Goal: Check status: Check status

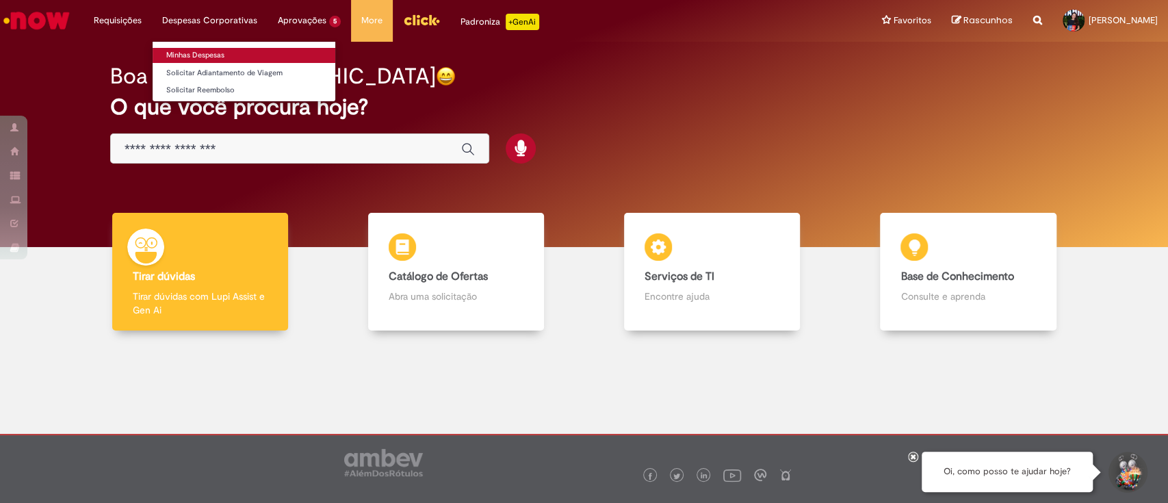
click at [238, 56] on link "Minhas Despesas" at bounding box center [244, 55] width 183 height 15
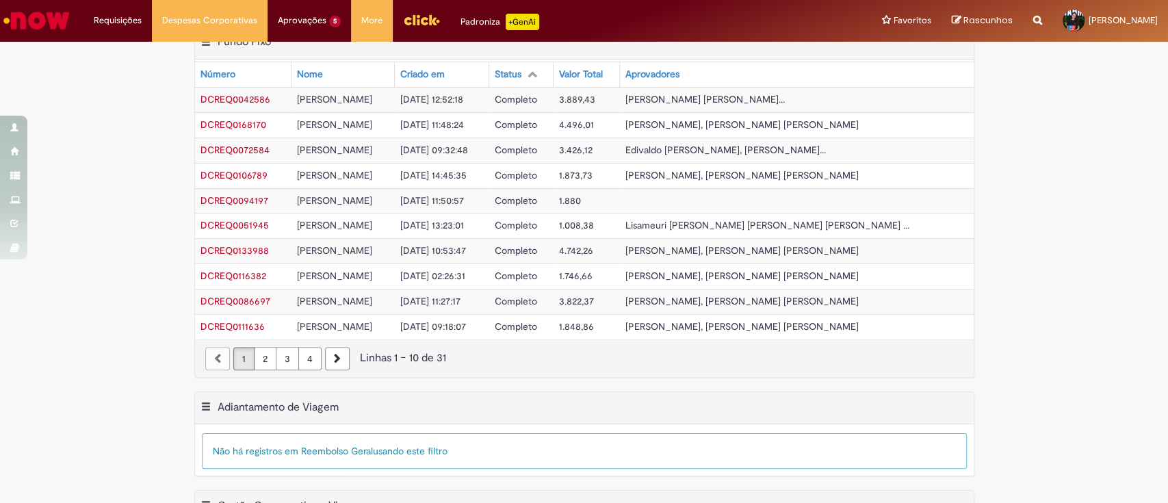
scroll to position [467, 0]
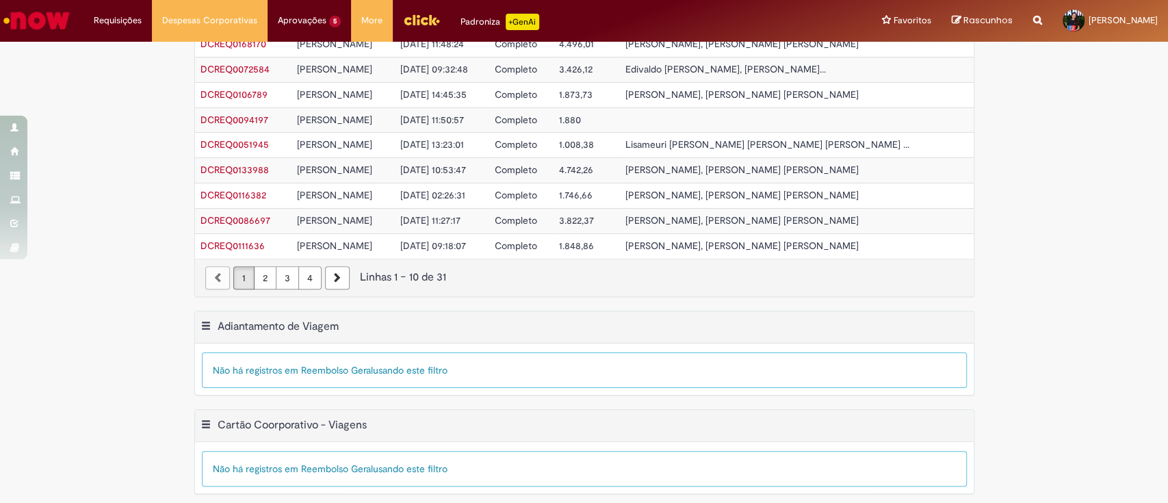
click at [301, 276] on link "4" at bounding box center [309, 277] width 23 height 23
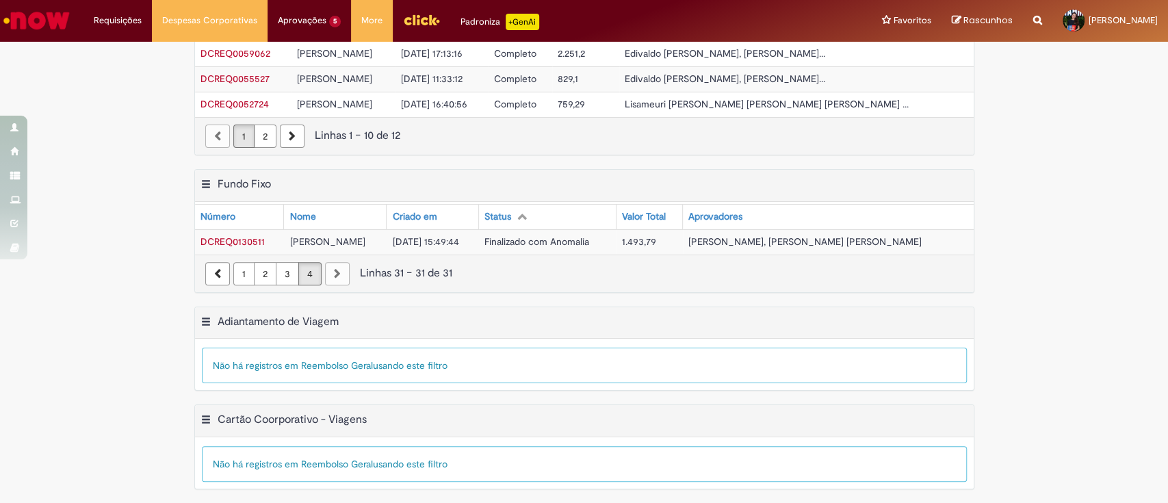
scroll to position [241, 0]
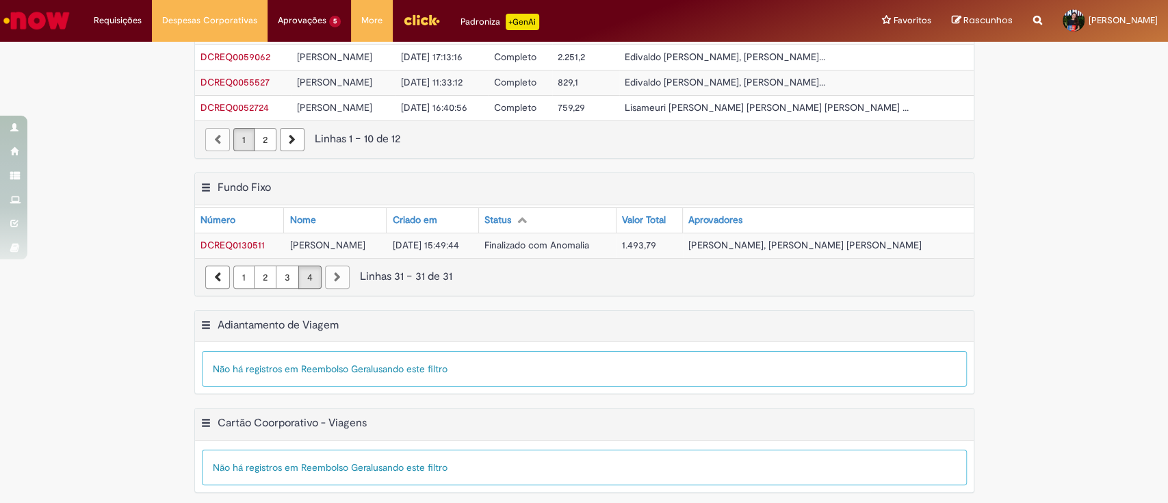
click at [241, 245] on span "DCREQ0130511" at bounding box center [232, 245] width 64 height 12
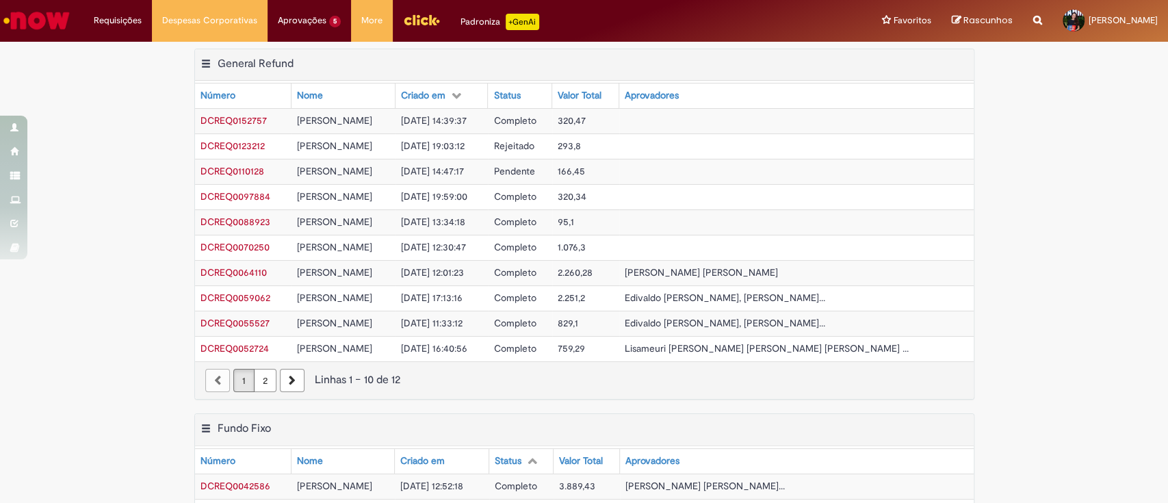
click at [264, 376] on link "2" at bounding box center [265, 380] width 23 height 23
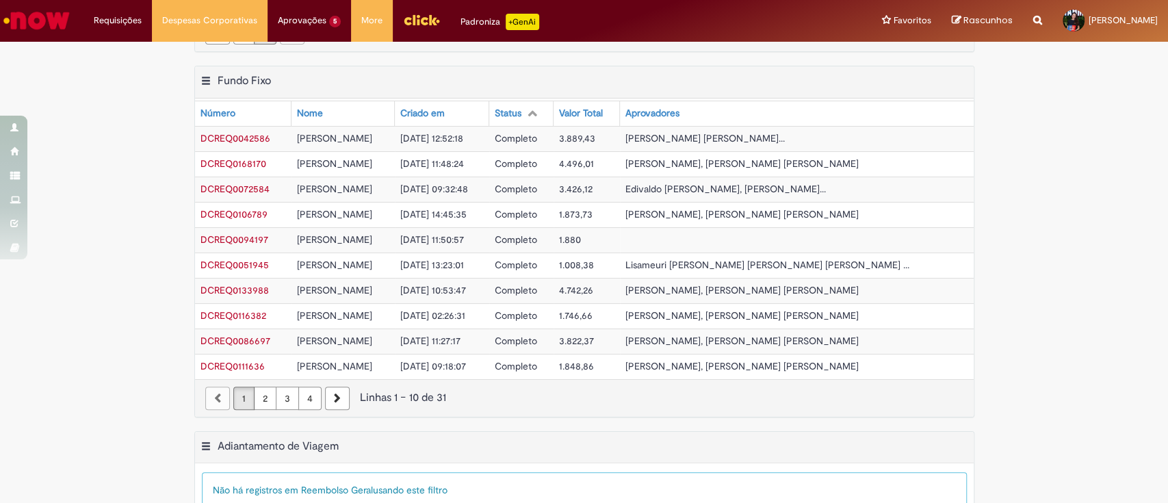
scroll to position [265, 0]
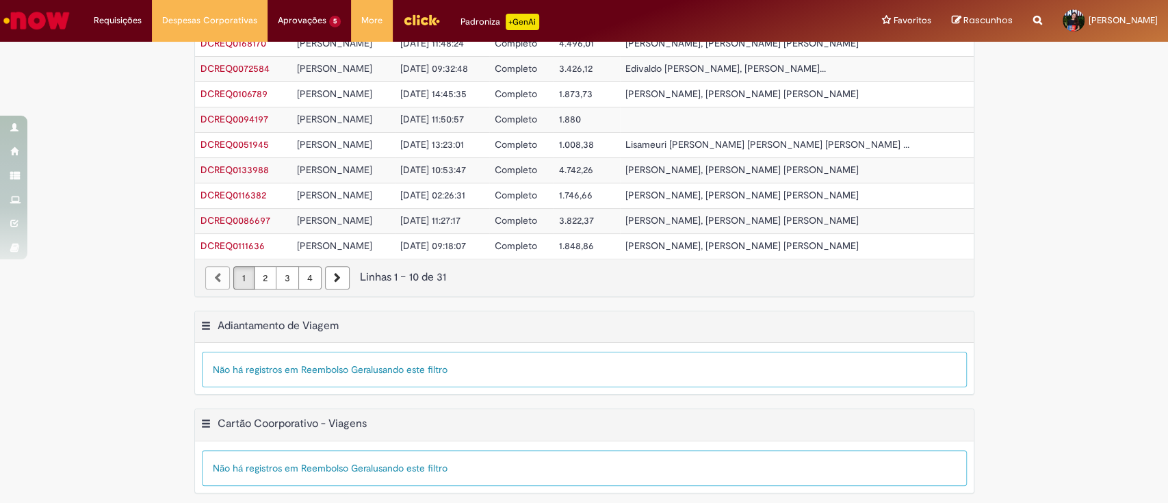
click at [302, 277] on link "4" at bounding box center [309, 277] width 23 height 23
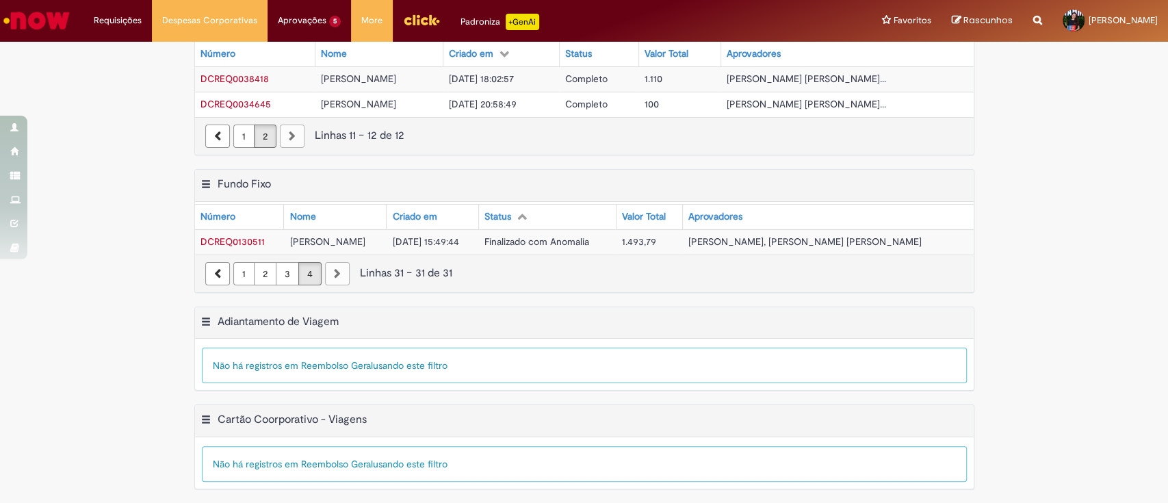
scroll to position [38, 0]
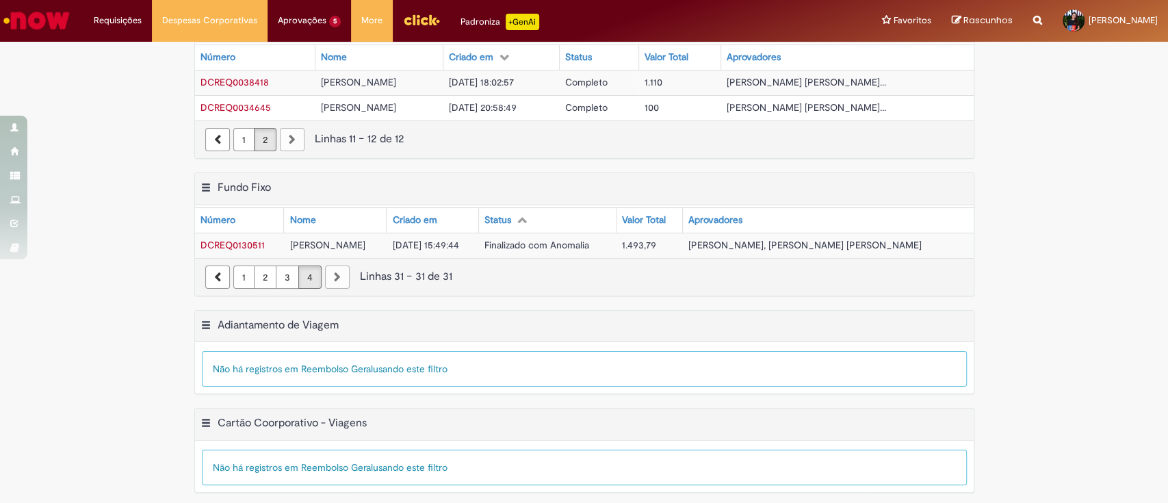
click at [276, 275] on link "3" at bounding box center [287, 276] width 23 height 23
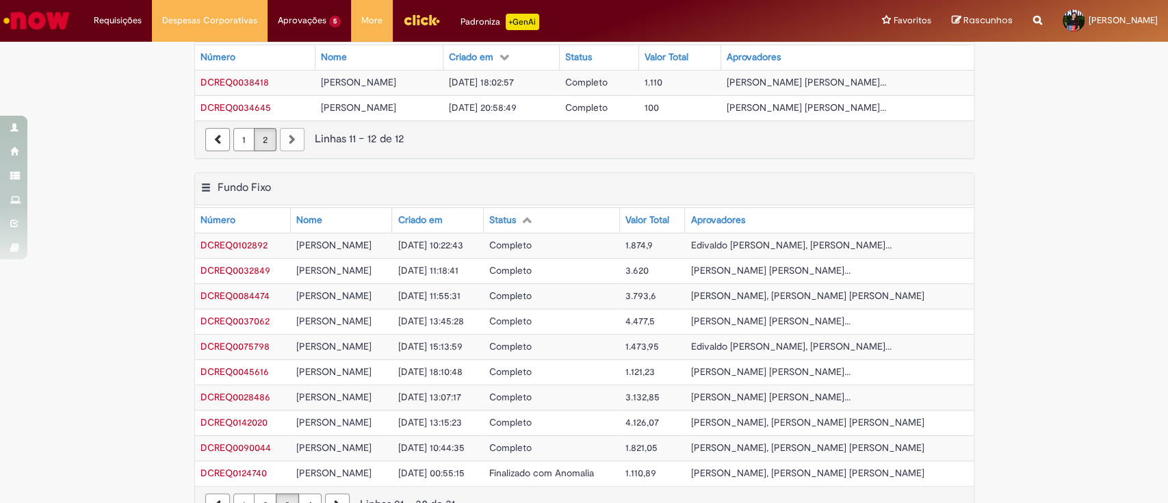
drag, startPoint x: 443, startPoint y: 200, endPoint x: 443, endPoint y: 209, distance: 8.9
click at [443, 202] on div "Exportar como PDF Exportar como Excel Exportar como CSV Fundo Fixo Tabela - Pág…" at bounding box center [584, 347] width 780 height 351
click at [442, 215] on div "Criado em" at bounding box center [419, 220] width 44 height 14
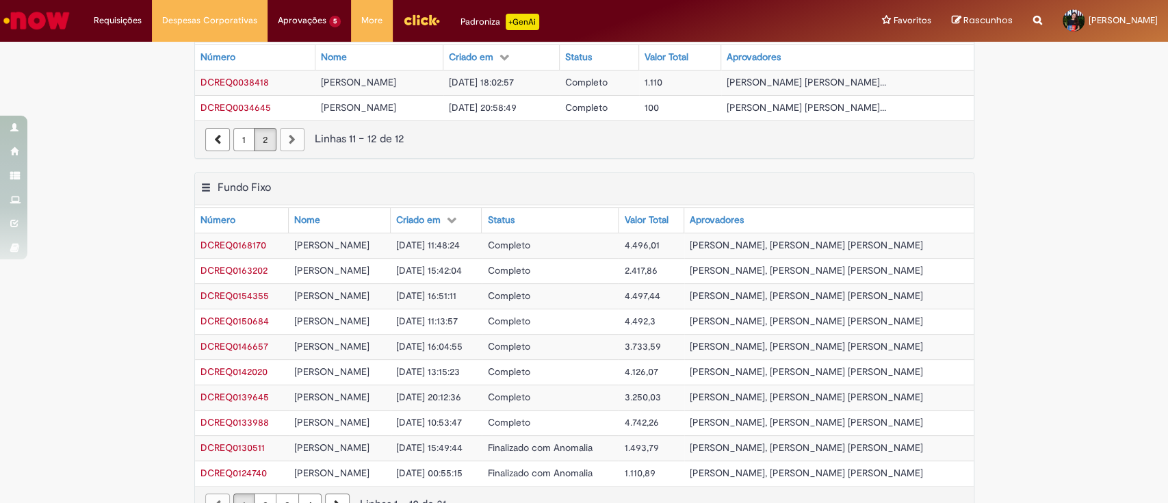
click at [246, 239] on span "DCREQ0168170" at bounding box center [233, 245] width 66 height 12
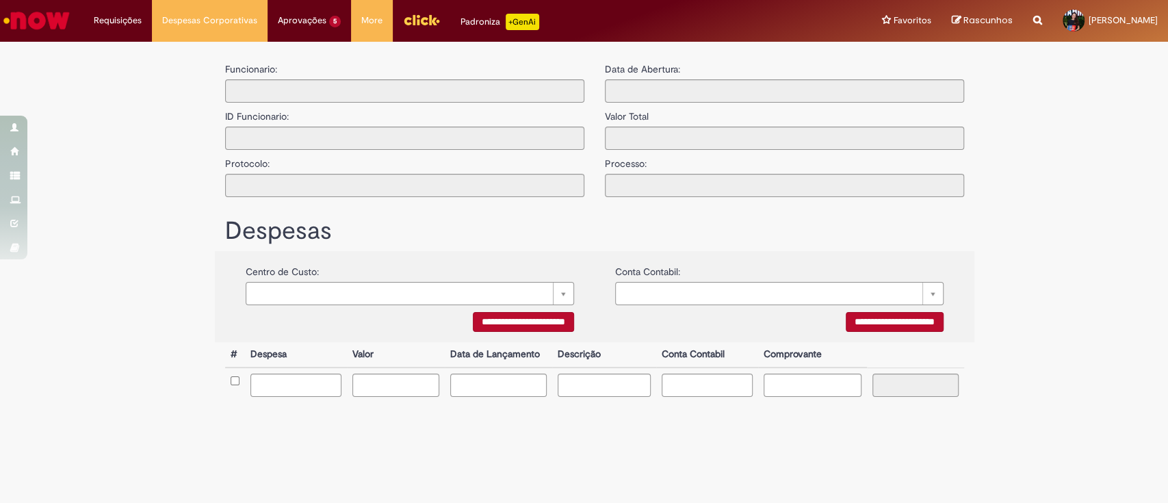
type input "**********"
